Goal: Transaction & Acquisition: Purchase product/service

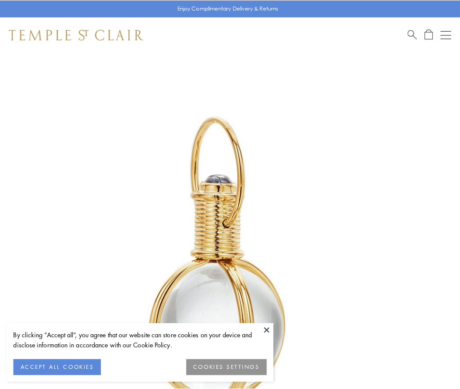
scroll to position [228, 0]
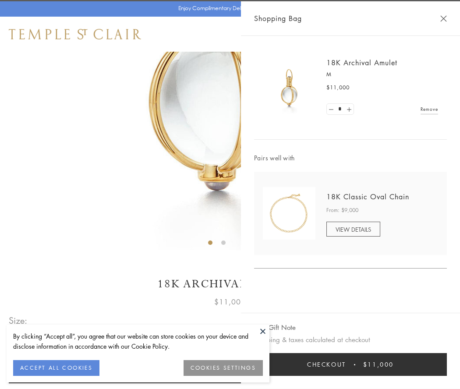
click at [350, 364] on button "Checkout $11,000" at bounding box center [350, 364] width 193 height 23
